Goal: Information Seeking & Learning: Learn about a topic

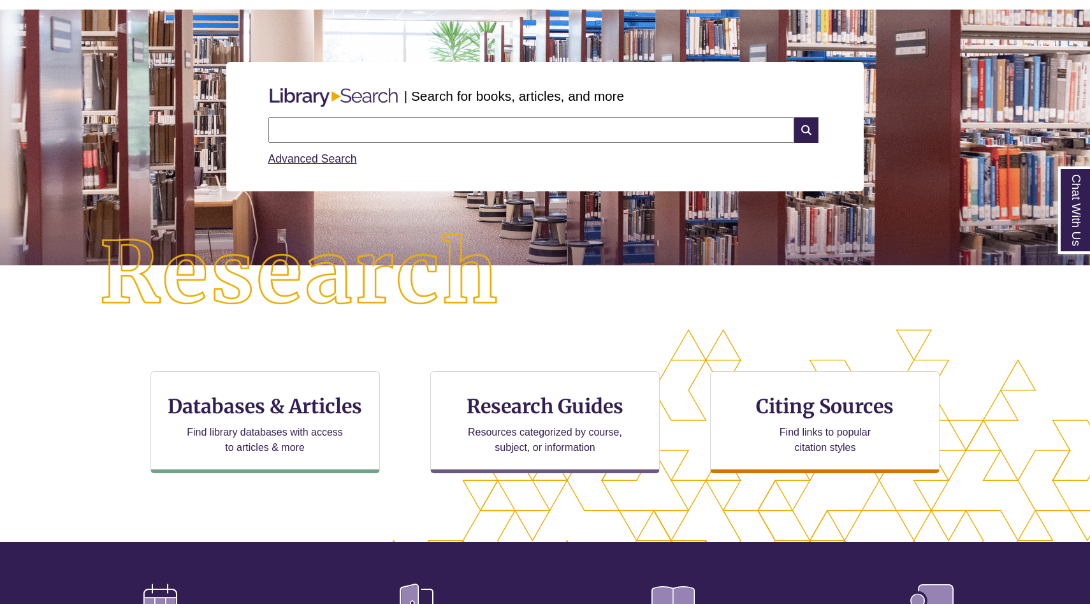
scroll to position [107, 0]
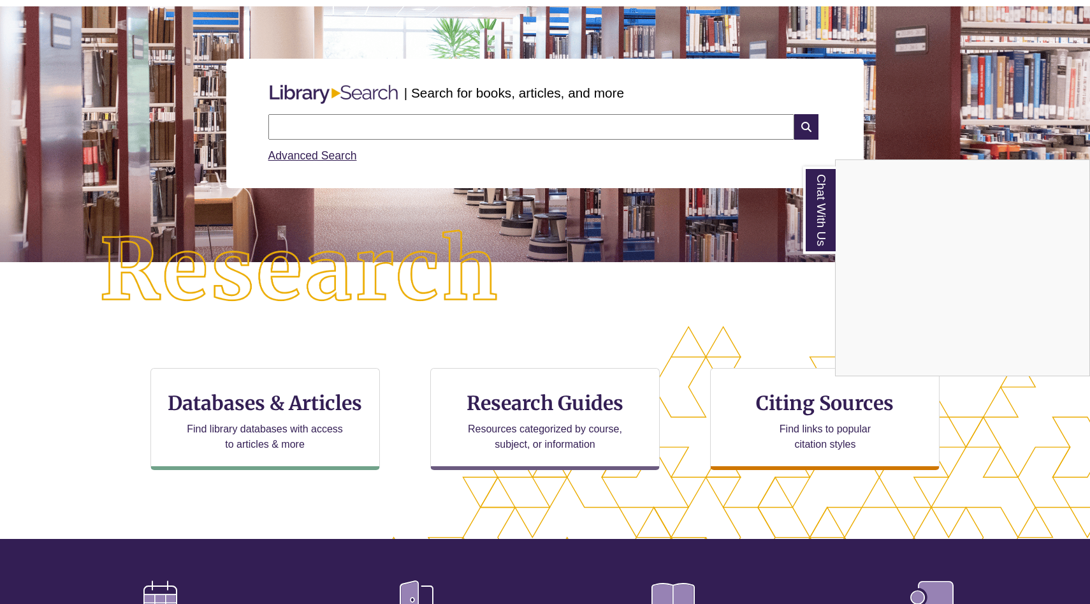
click at [551, 388] on div "Chat With Us" at bounding box center [545, 302] width 1090 height 604
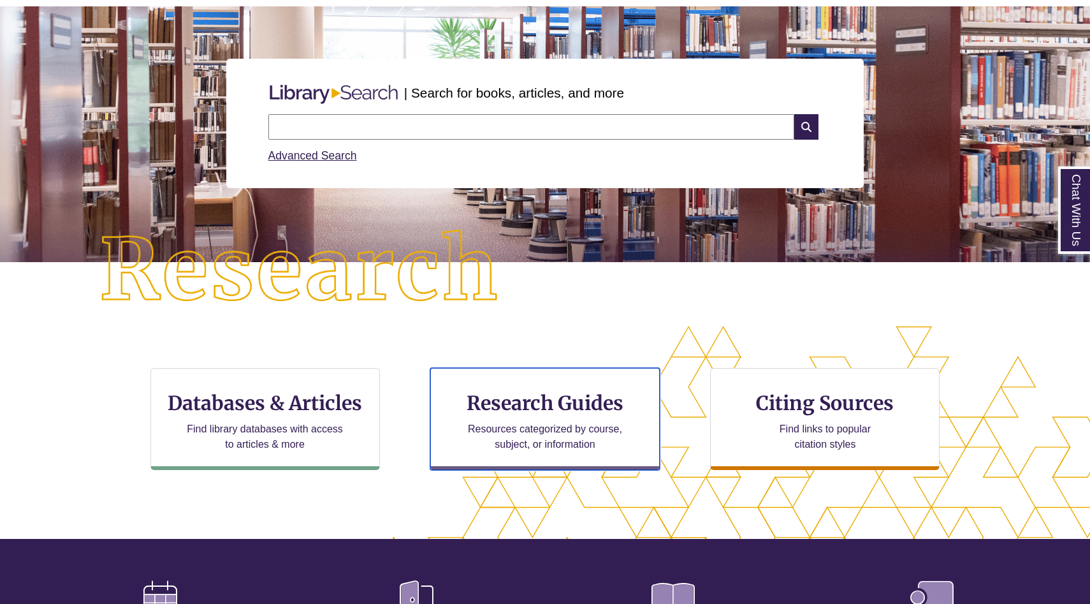
click at [551, 388] on div "Research Guides Resources categorized by course, subject, or information" at bounding box center [545, 419] width 230 height 102
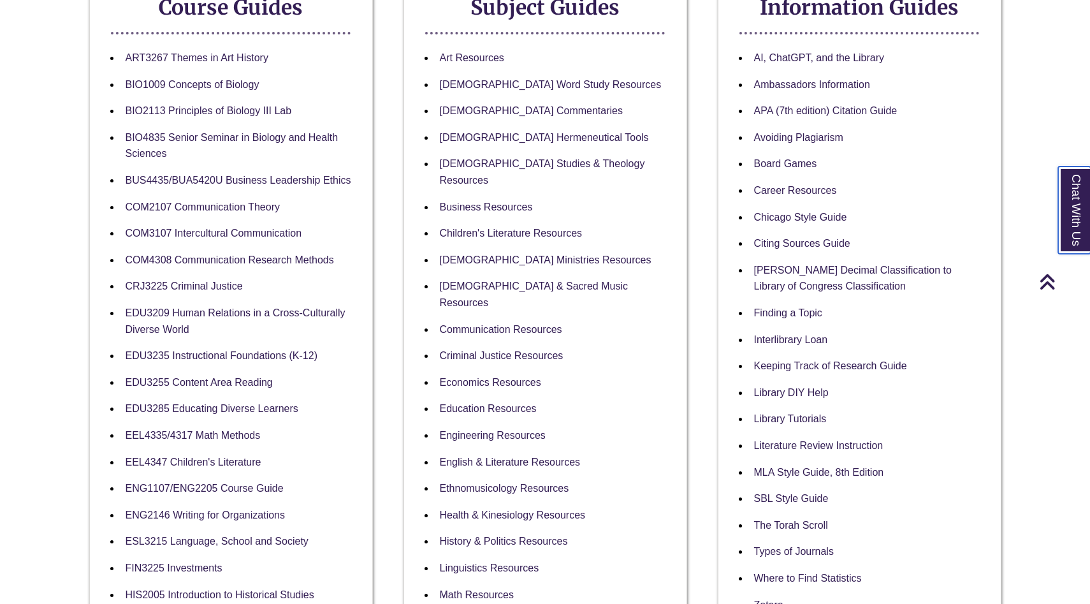
scroll to position [273, 0]
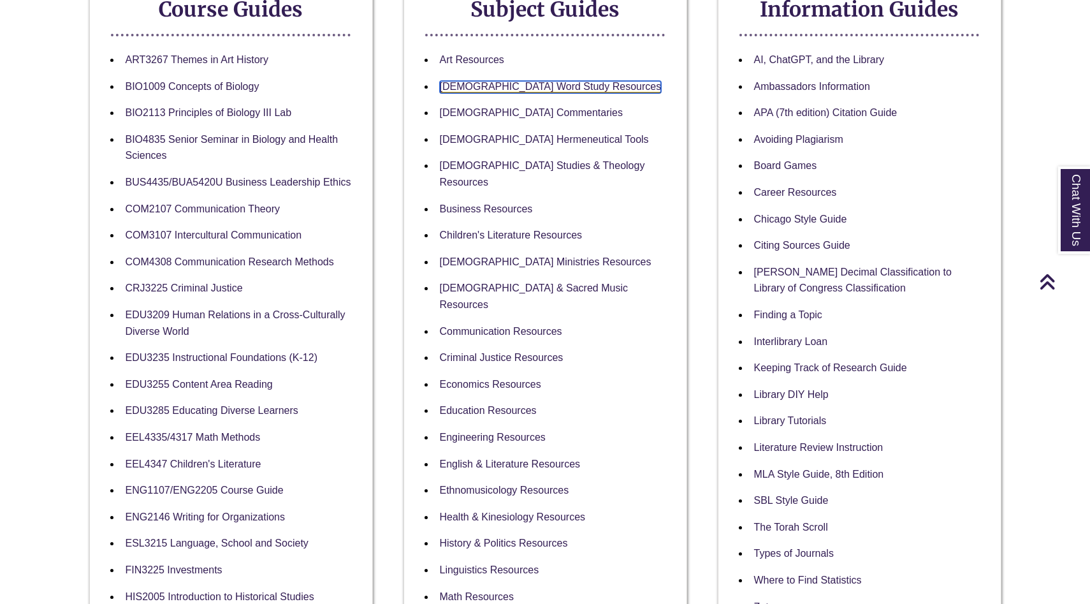
click at [483, 87] on link "Bible Word Study Resources" at bounding box center [551, 87] width 222 height 12
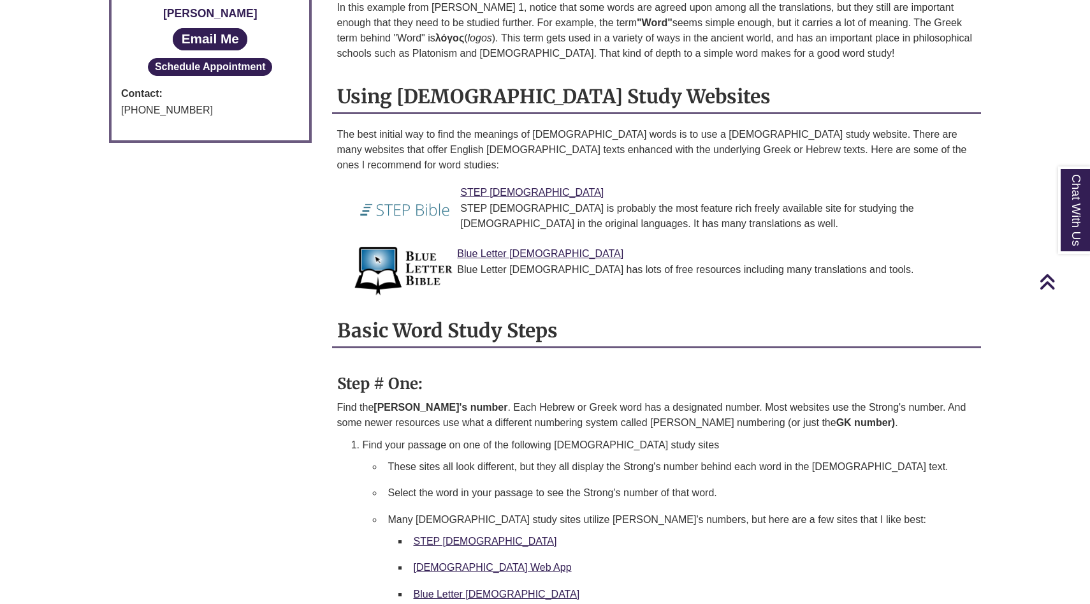
scroll to position [858, 0]
click at [489, 186] on link "STEP Bible" at bounding box center [531, 191] width 143 height 11
